Goal: Navigation & Orientation: Find specific page/section

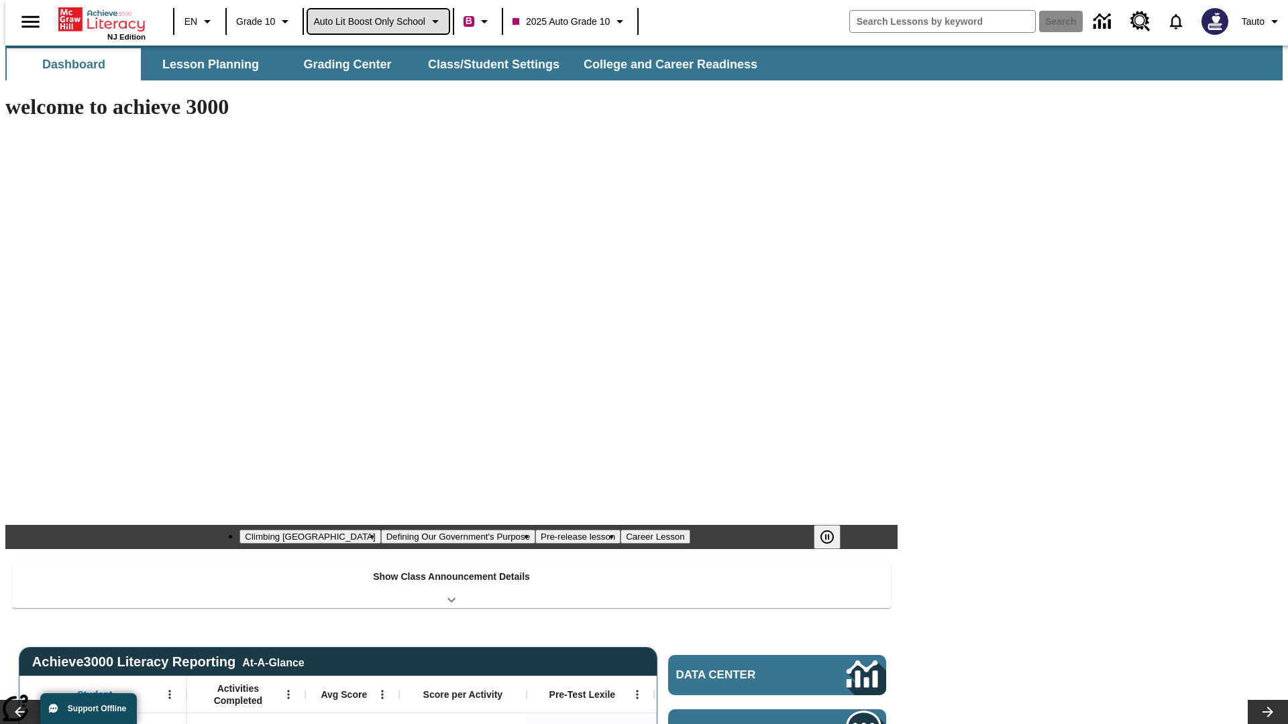
click at [378, 21] on span "Auto Lit Boost only School" at bounding box center [369, 22] width 112 height 14
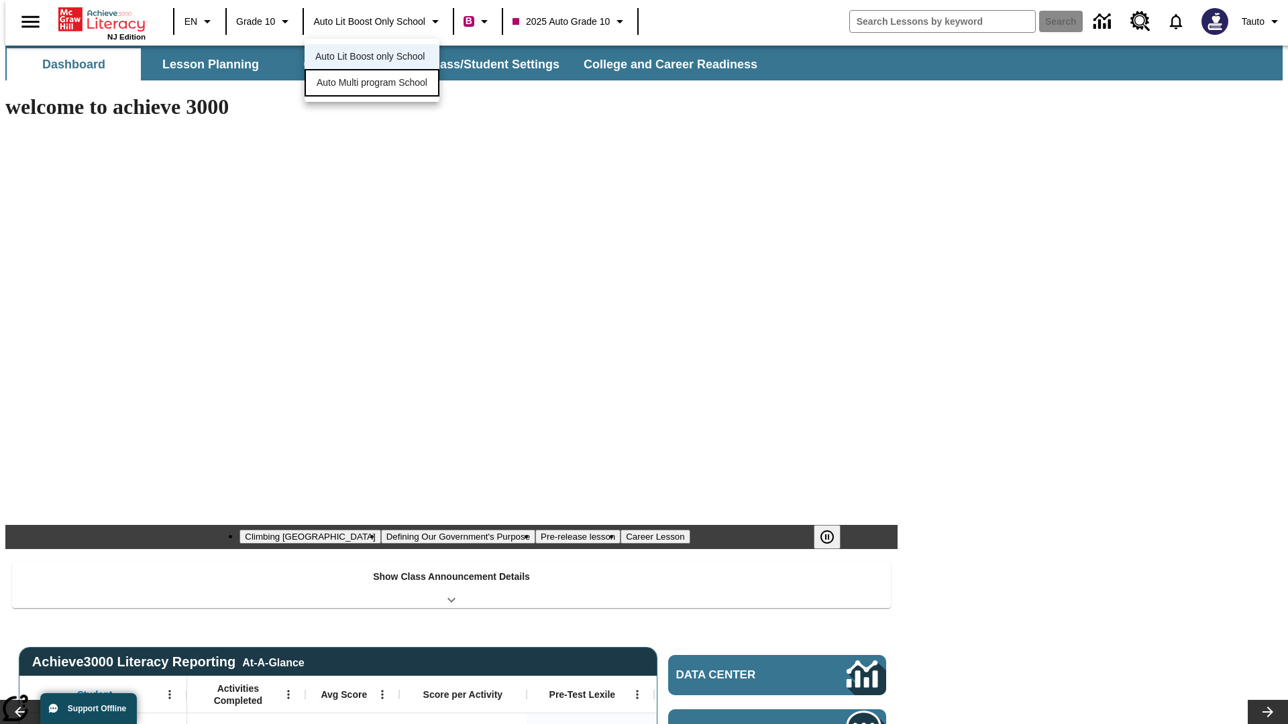
click at [376, 84] on span "Auto Multi program School" at bounding box center [372, 83] width 111 height 14
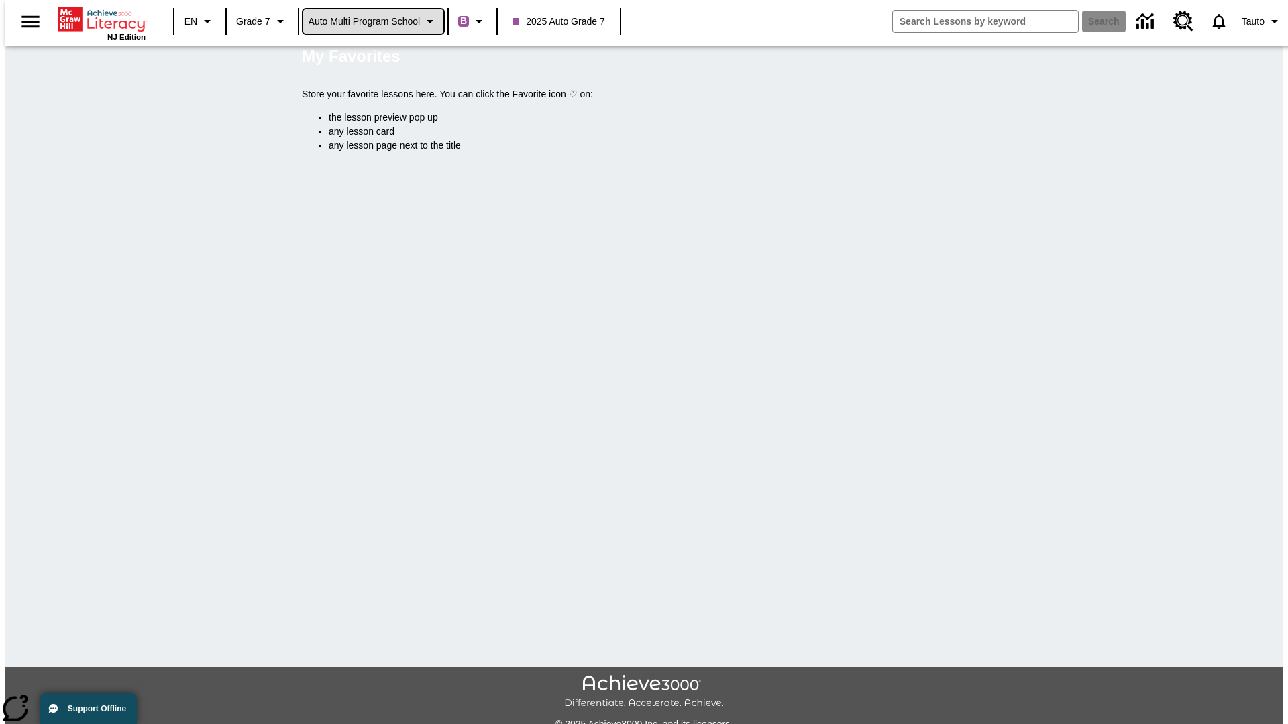
click at [374, 21] on span "Auto Multi program School" at bounding box center [364, 22] width 112 height 14
click at [369, 58] on span "Auto Lit Boost only School" at bounding box center [364, 57] width 109 height 14
